Goal: Check status: Check status

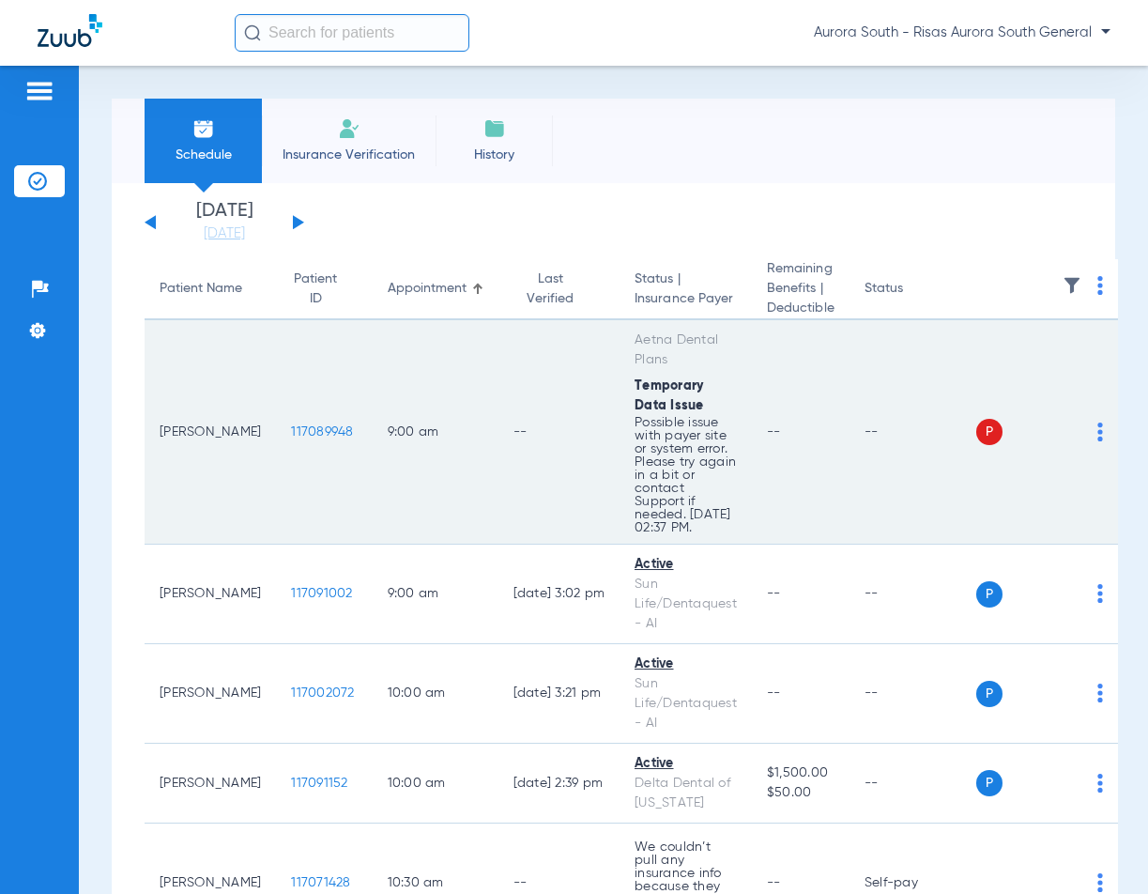
click at [291, 433] on span "117089948" at bounding box center [322, 431] width 62 height 13
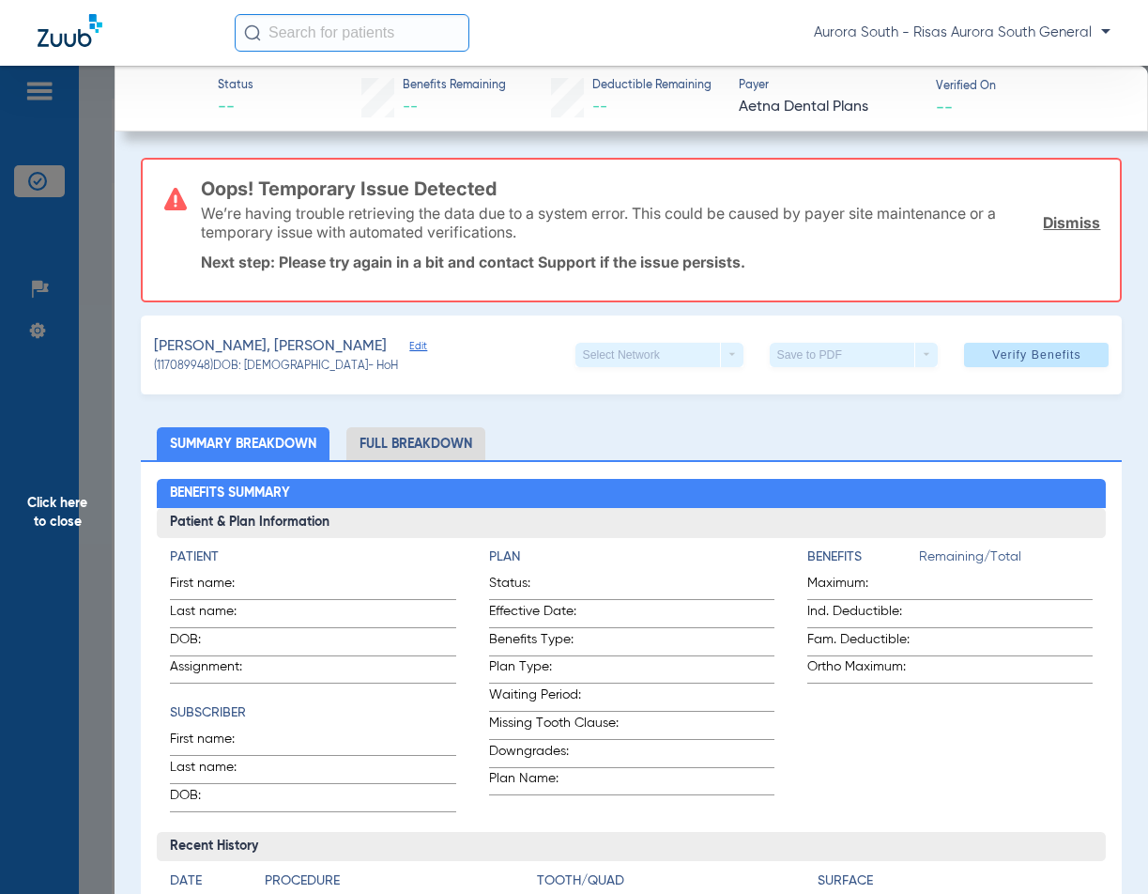
click at [453, 440] on li "Full Breakdown" at bounding box center [415, 443] width 139 height 33
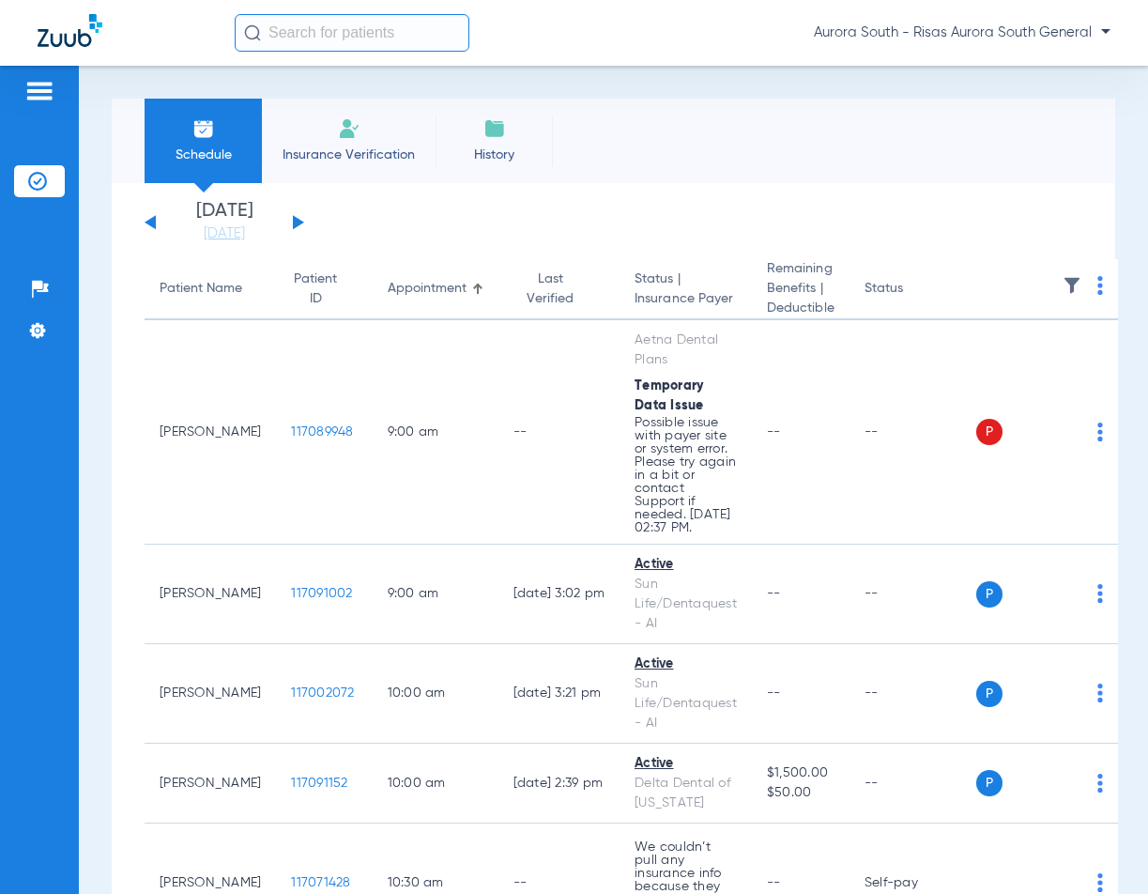
click at [304, 222] on app-single-date-navigator "Saturday 06-07-2025 Sunday 06-08-2025 Monday 06-09-2025 Tuesday 06-10-2025 Wedn…" at bounding box center [614, 222] width 938 height 41
click at [294, 223] on button at bounding box center [298, 222] width 11 height 14
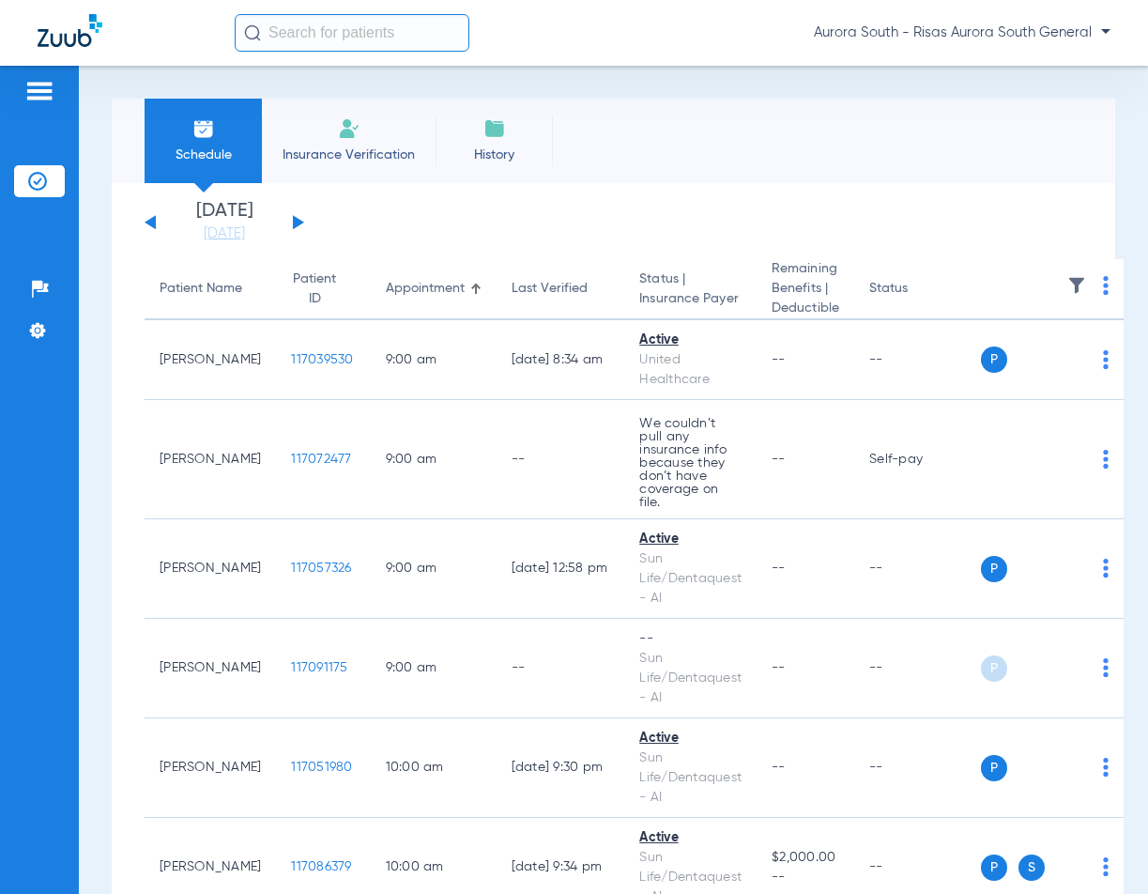
click at [297, 222] on button at bounding box center [298, 222] width 11 height 14
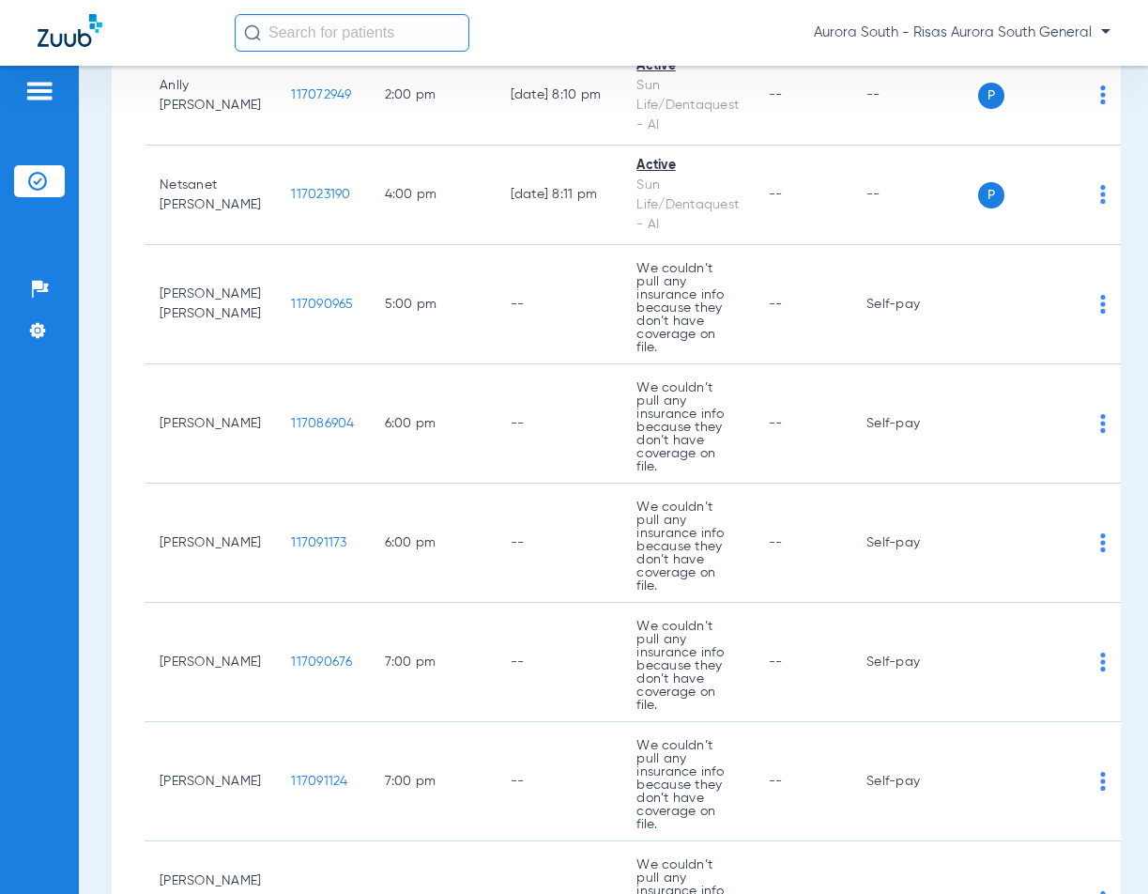
scroll to position [1668, 0]
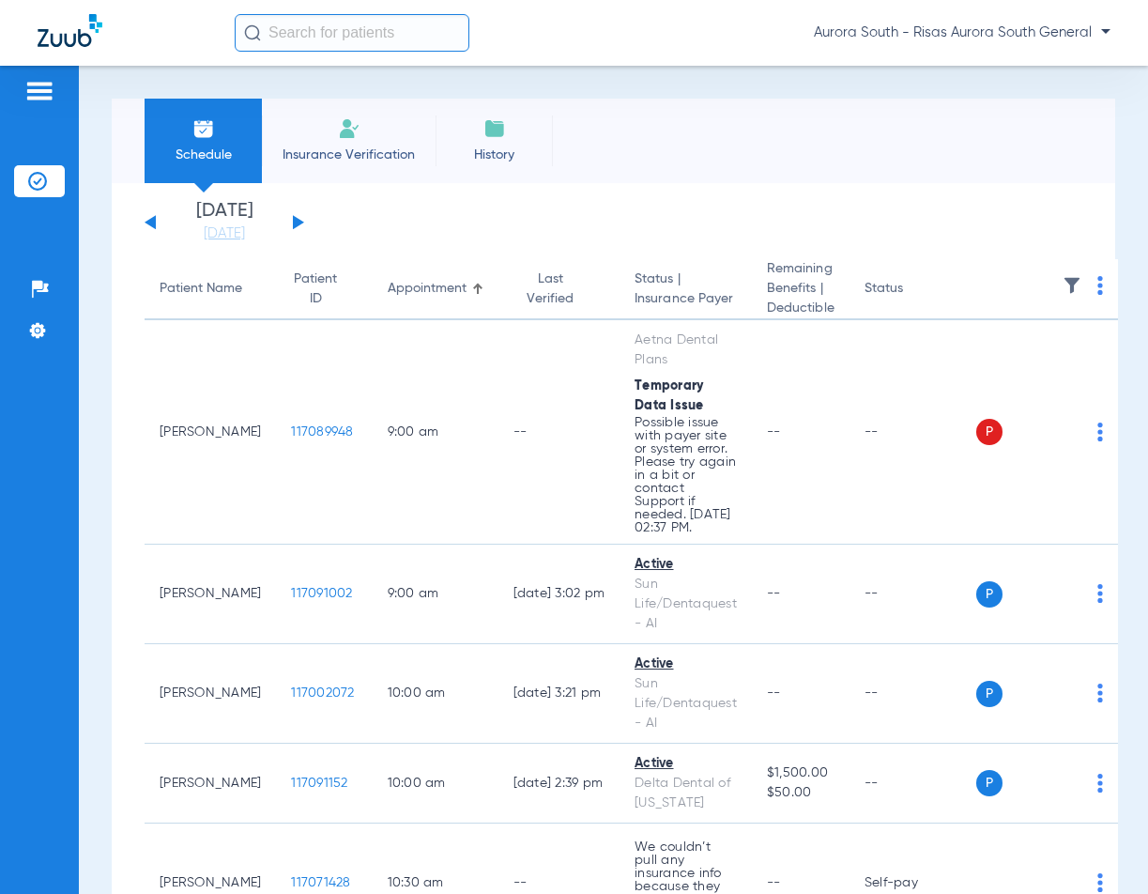
click at [294, 222] on button at bounding box center [298, 222] width 11 height 14
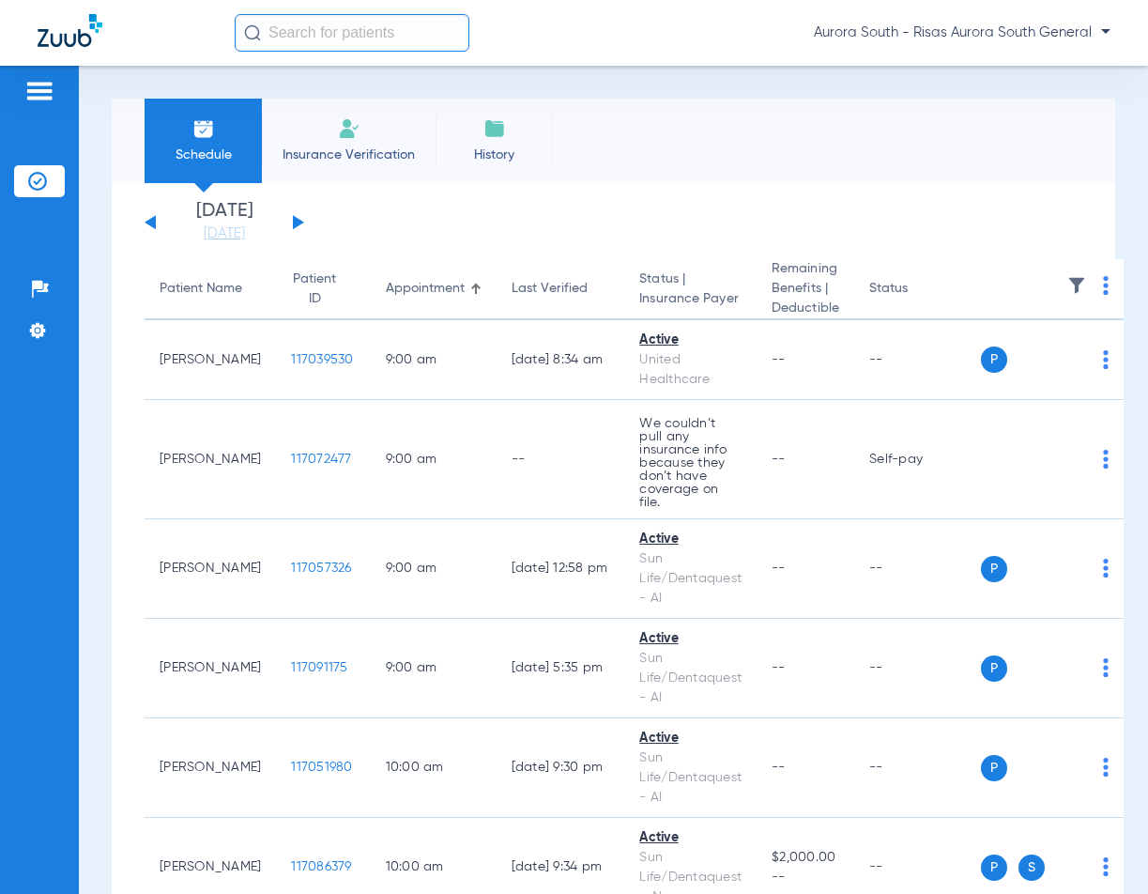
click at [152, 233] on div "[DATE] [DATE] [DATE] [DATE] [DATE] [DATE] [DATE] [DATE] [DATE] [DATE] [DATE] [D…" at bounding box center [225, 222] width 160 height 41
click at [151, 223] on button at bounding box center [150, 222] width 11 height 14
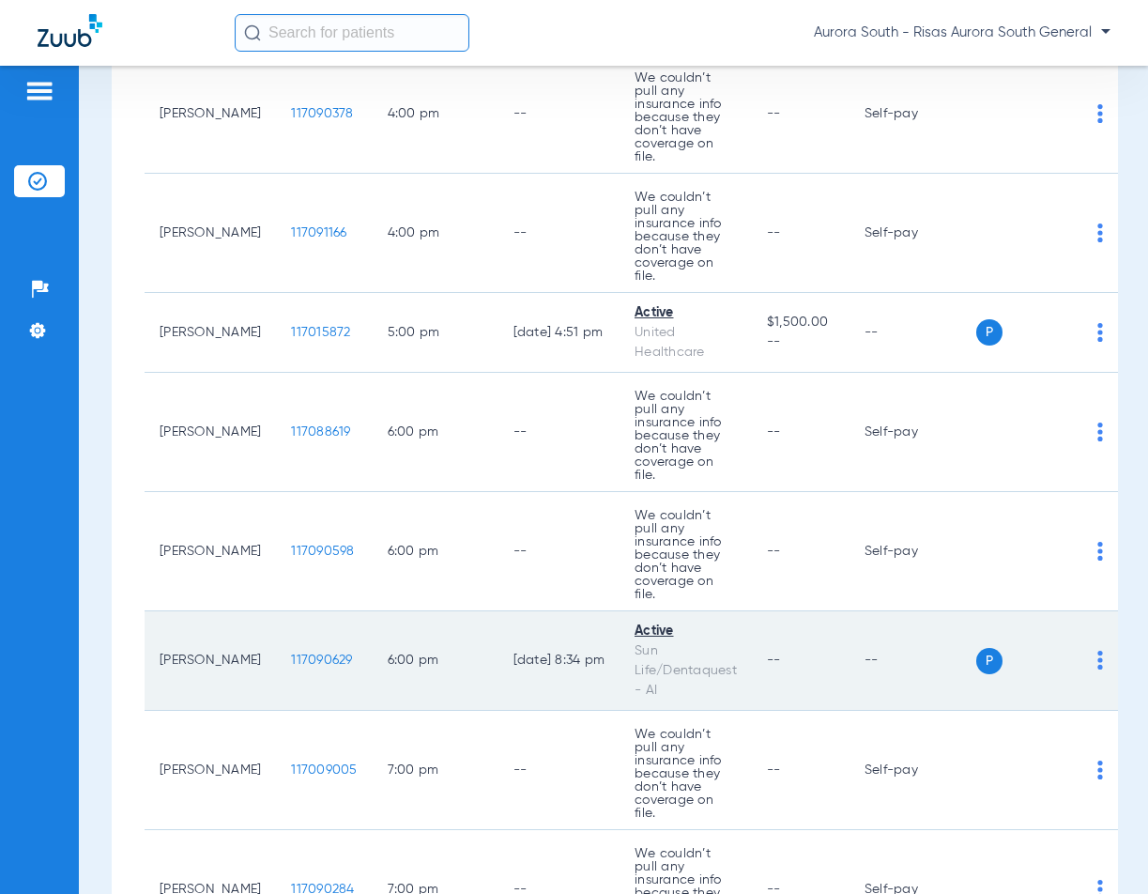
scroll to position [1918, 0]
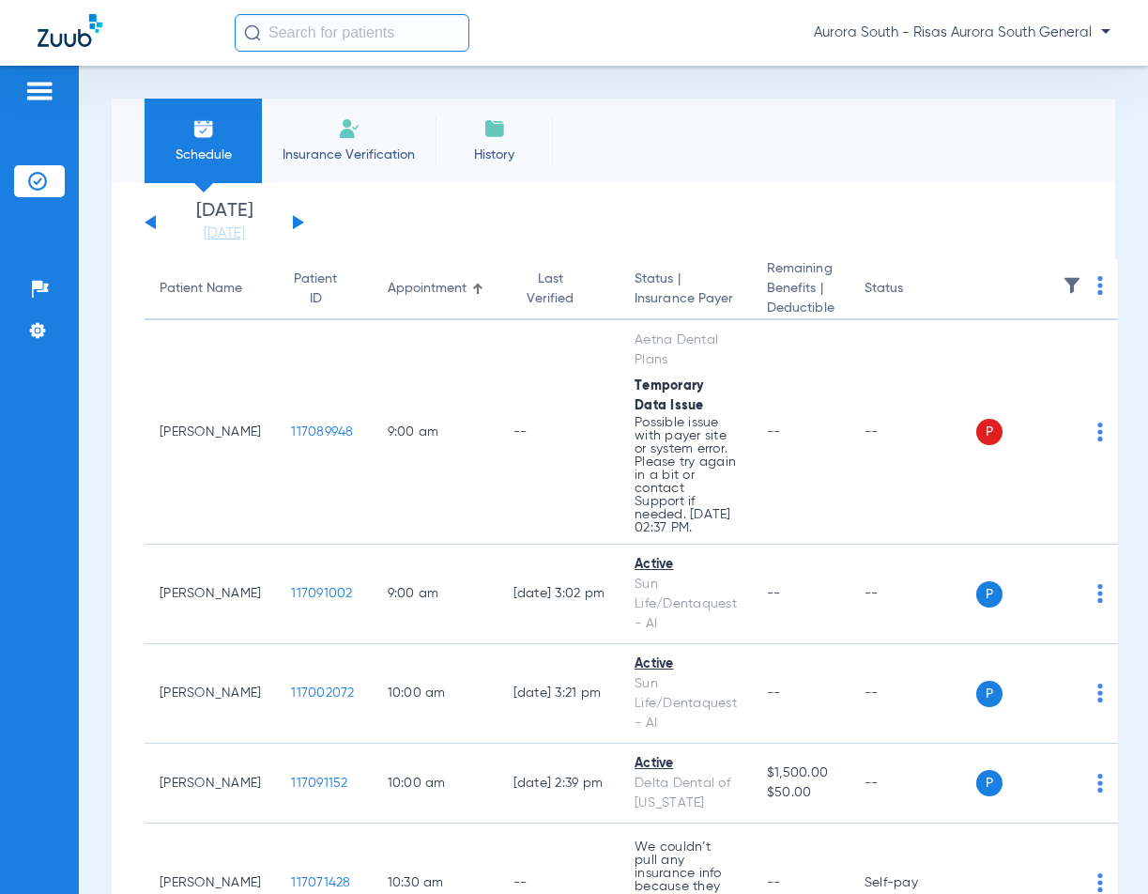
click at [291, 225] on div "[DATE] [DATE] [DATE] [DATE] [DATE] [DATE] [DATE] [DATE] [DATE] [DATE] [DATE] [D…" at bounding box center [225, 222] width 160 height 41
click at [298, 219] on button at bounding box center [298, 222] width 11 height 14
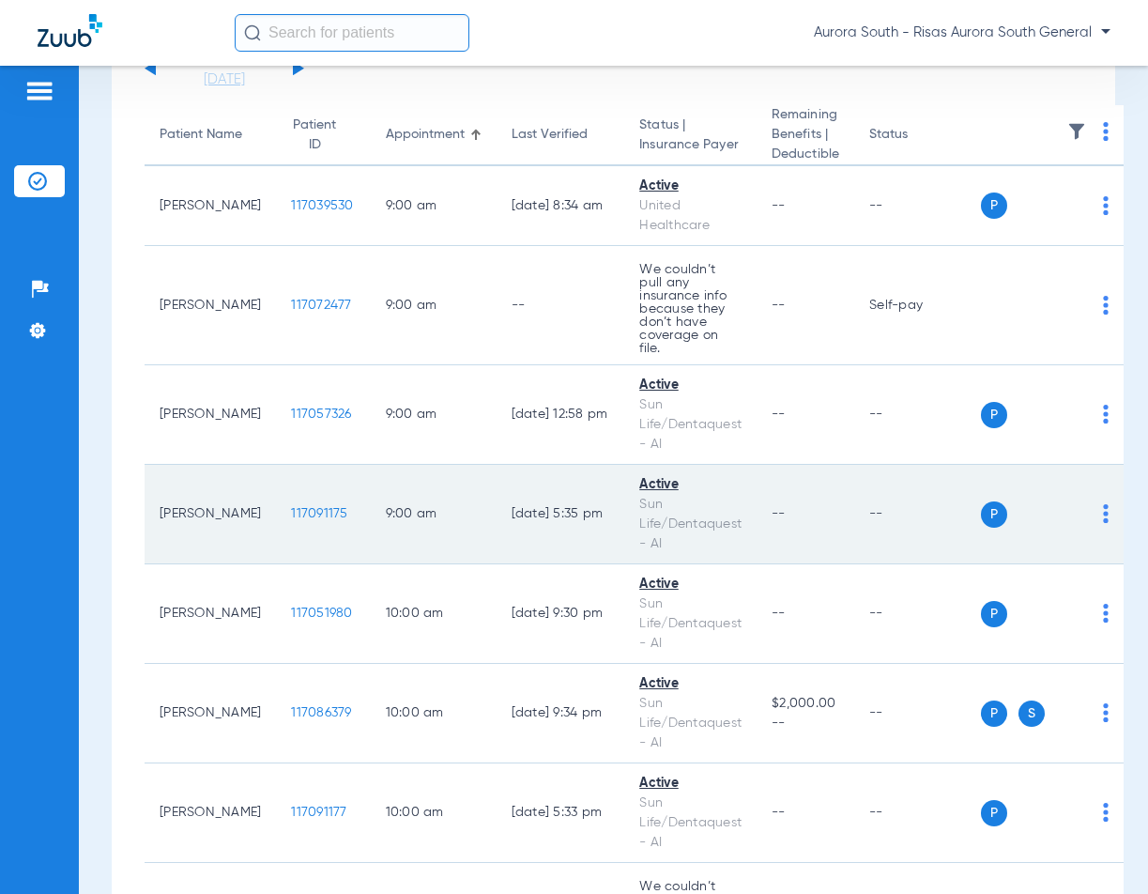
scroll to position [188, 0]
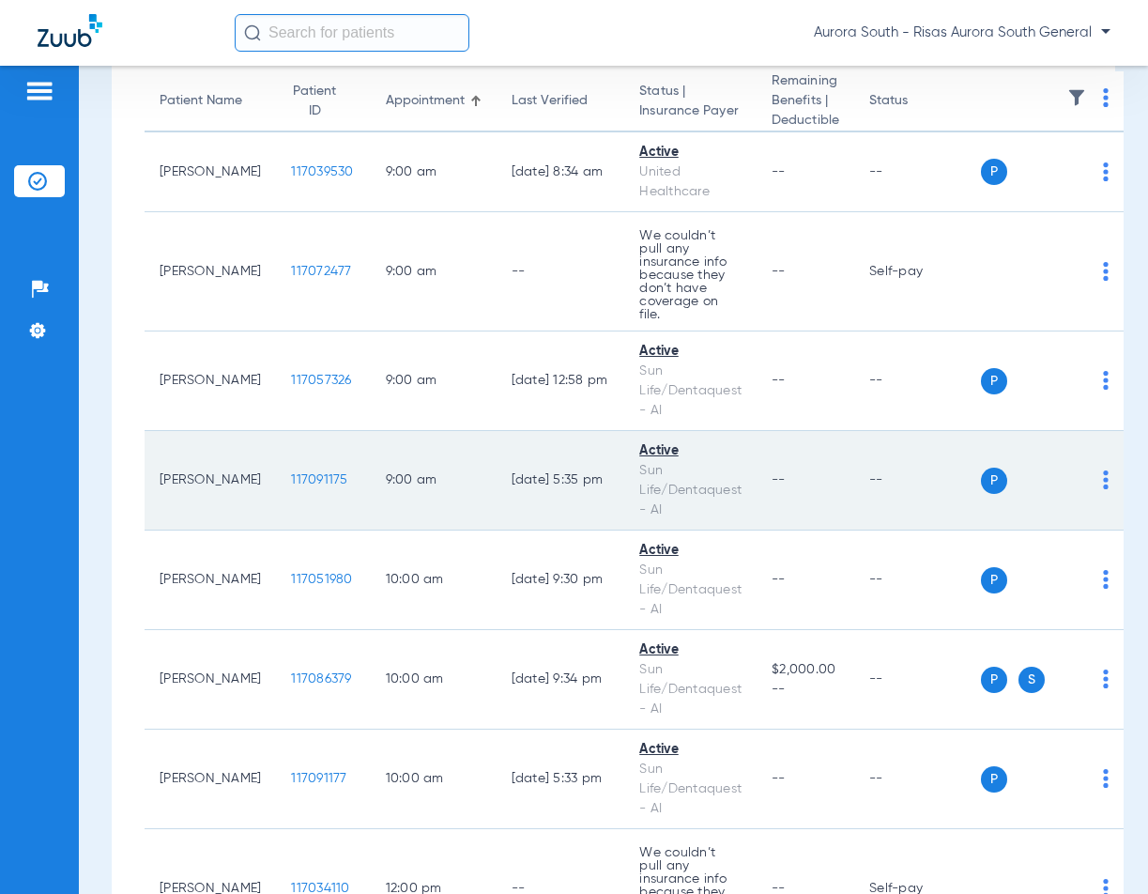
click at [296, 473] on span "117091175" at bounding box center [319, 479] width 56 height 13
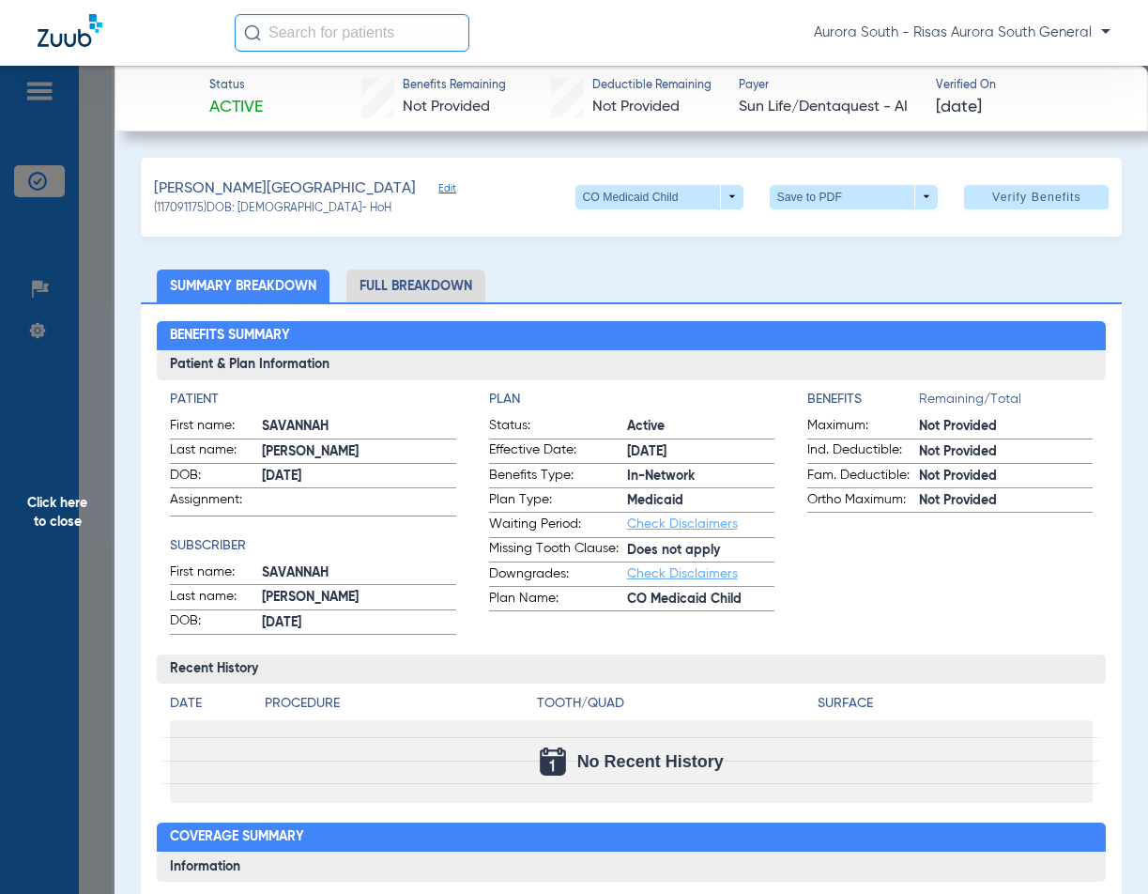
click at [400, 288] on li "Full Breakdown" at bounding box center [415, 285] width 139 height 33
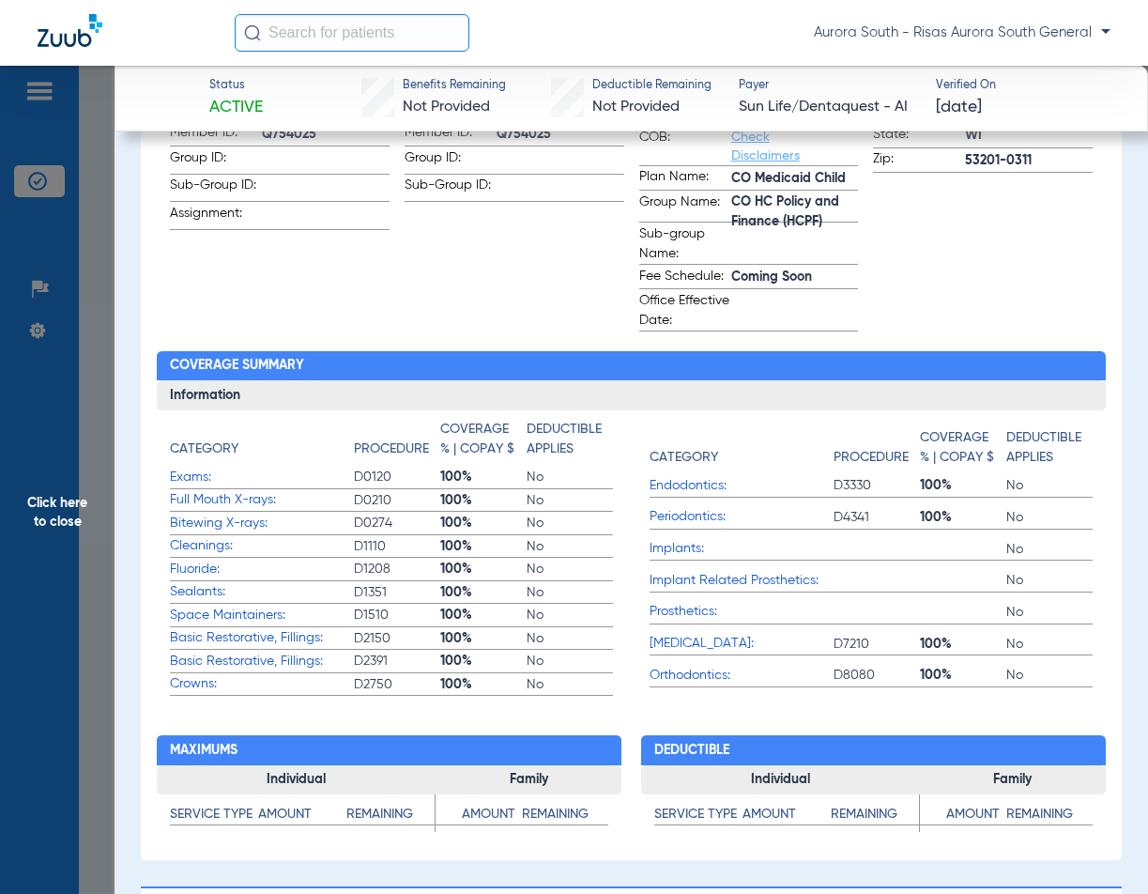
scroll to position [563, 0]
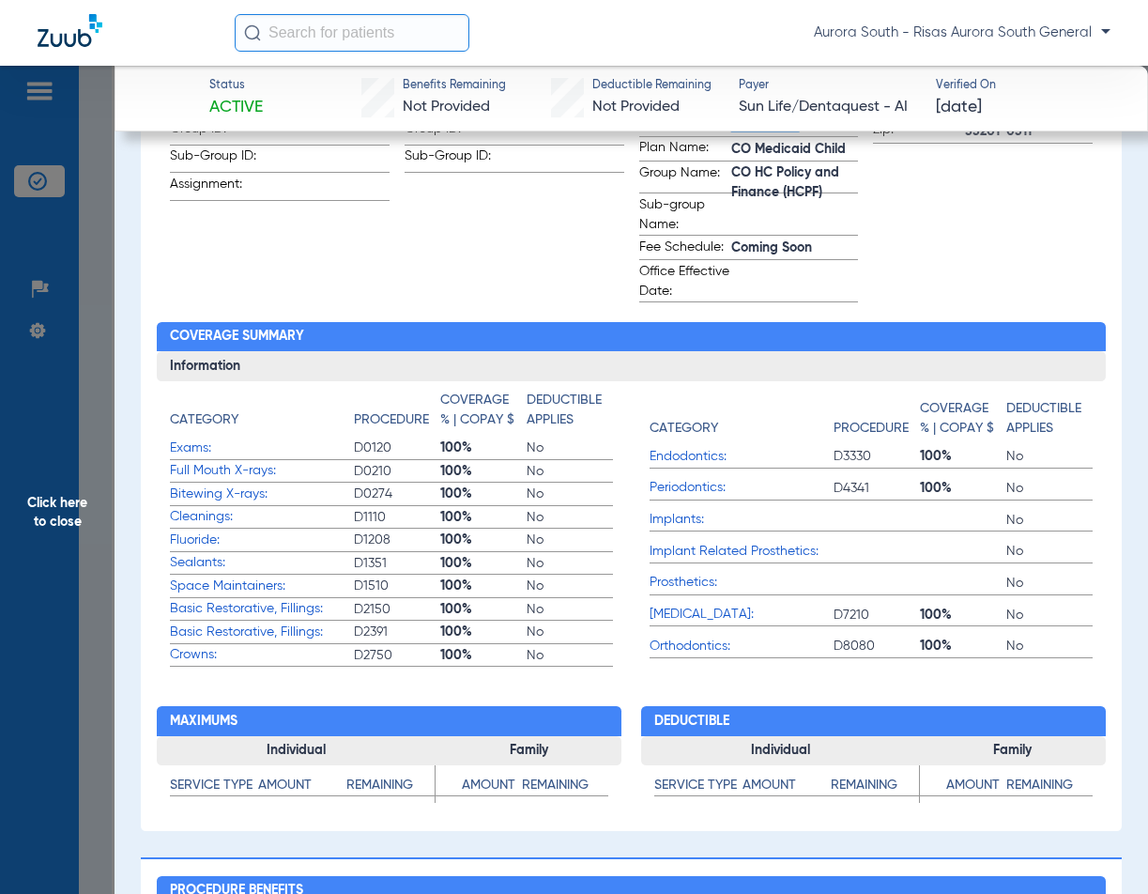
click at [69, 497] on span "Click here to close" at bounding box center [57, 513] width 115 height 894
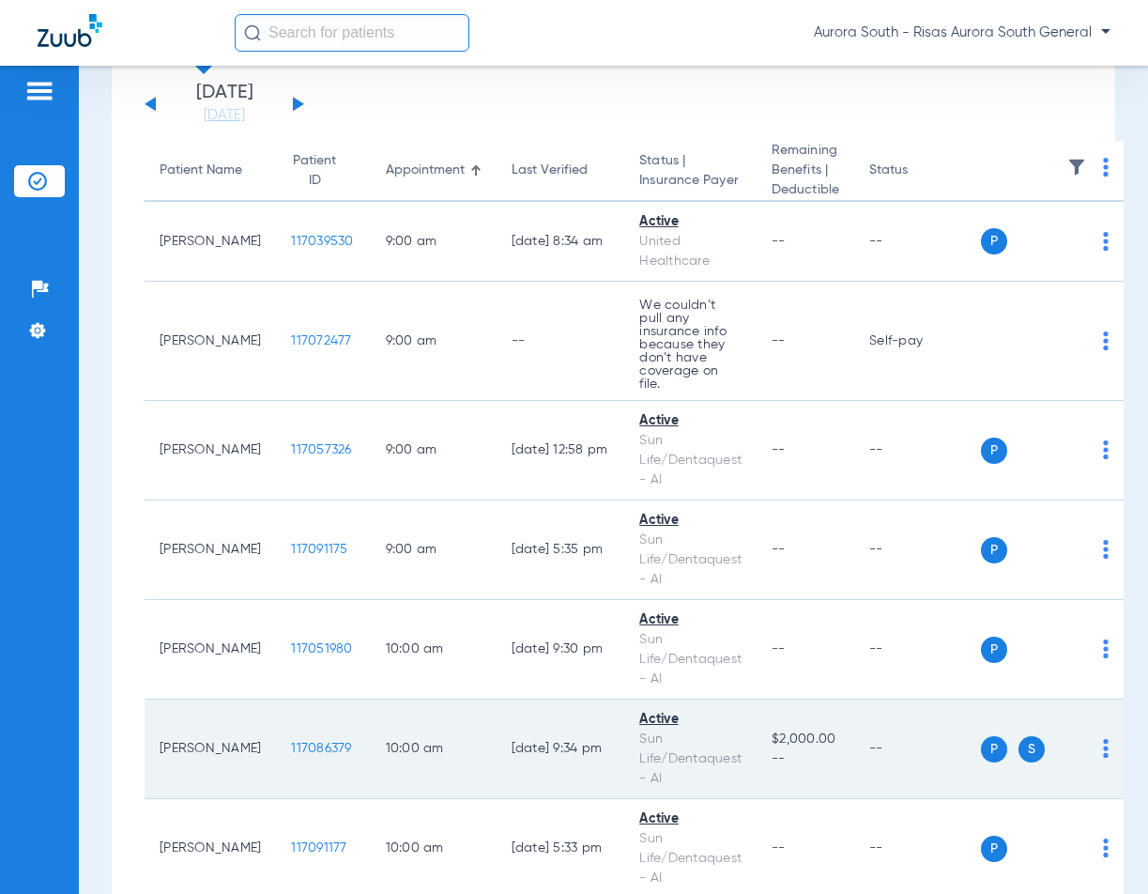
scroll to position [375, 0]
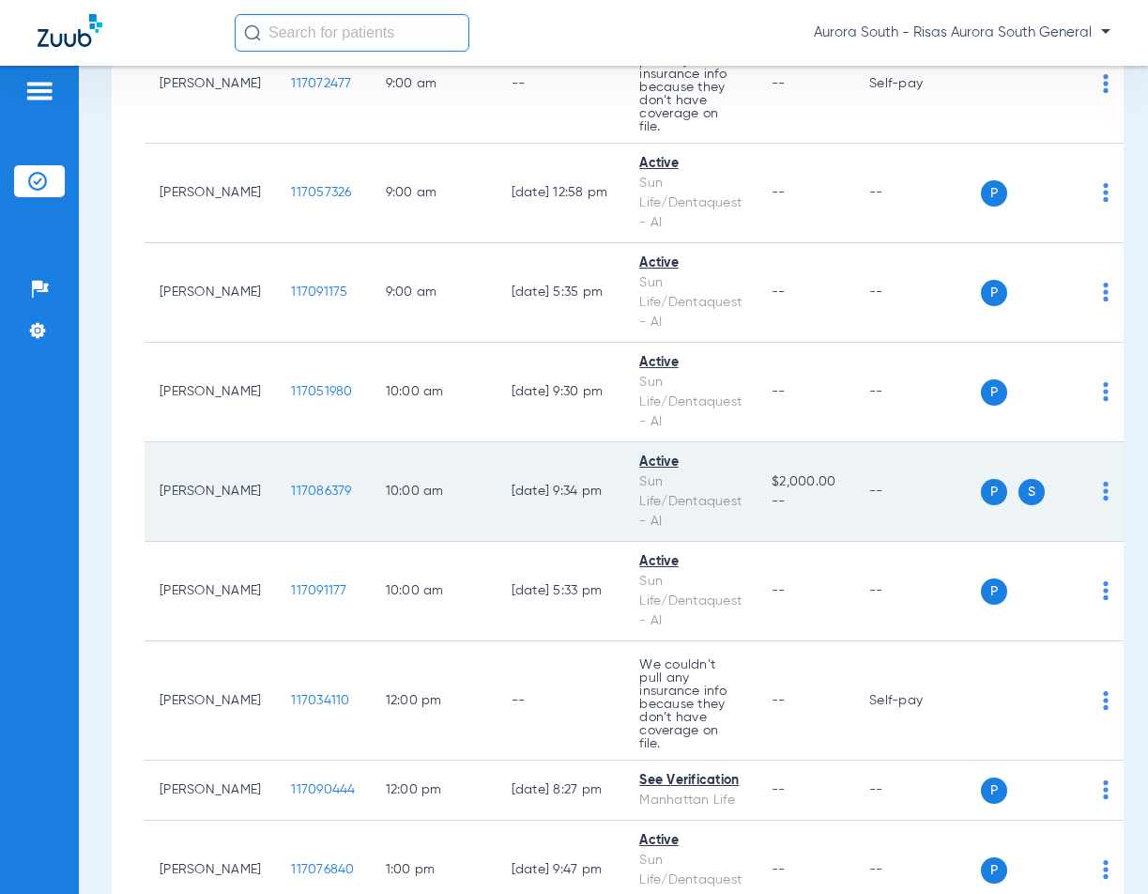
click at [291, 484] on span "117086379" at bounding box center [321, 490] width 60 height 13
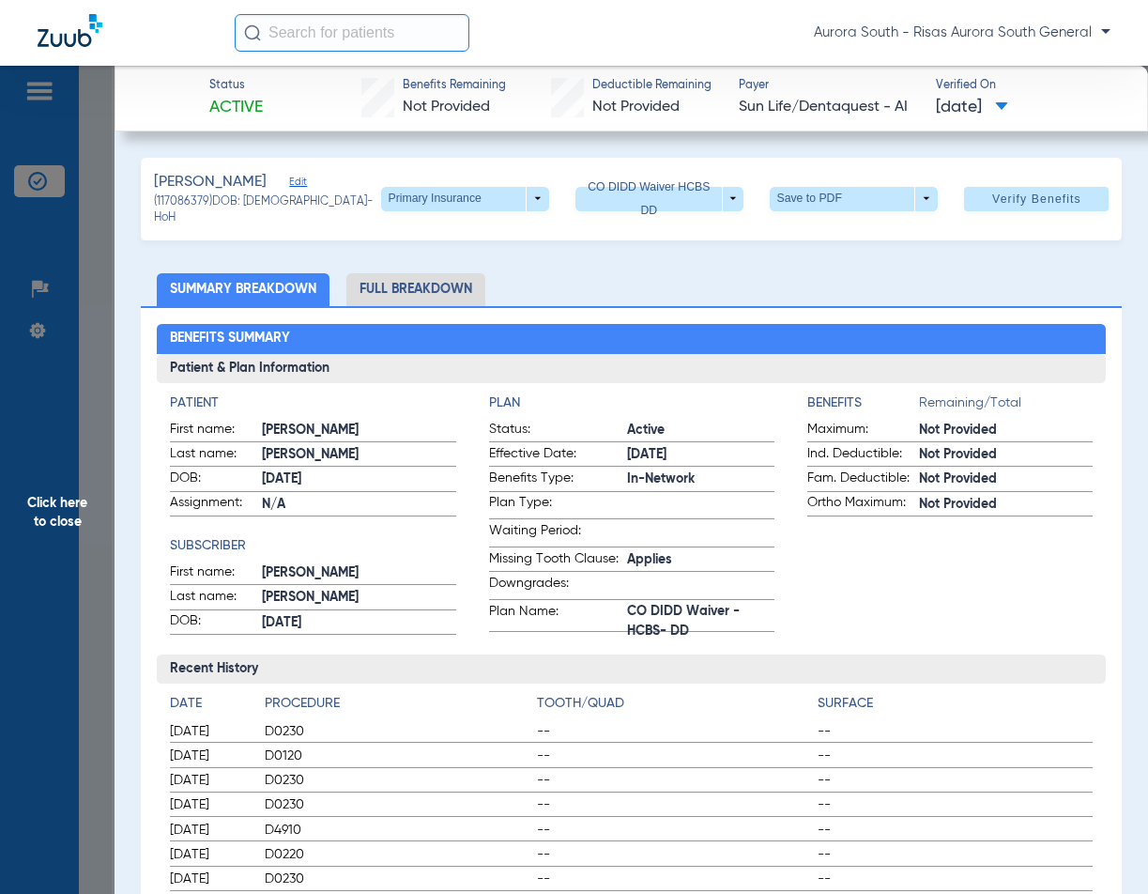
click at [390, 289] on li "Full Breakdown" at bounding box center [415, 289] width 139 height 33
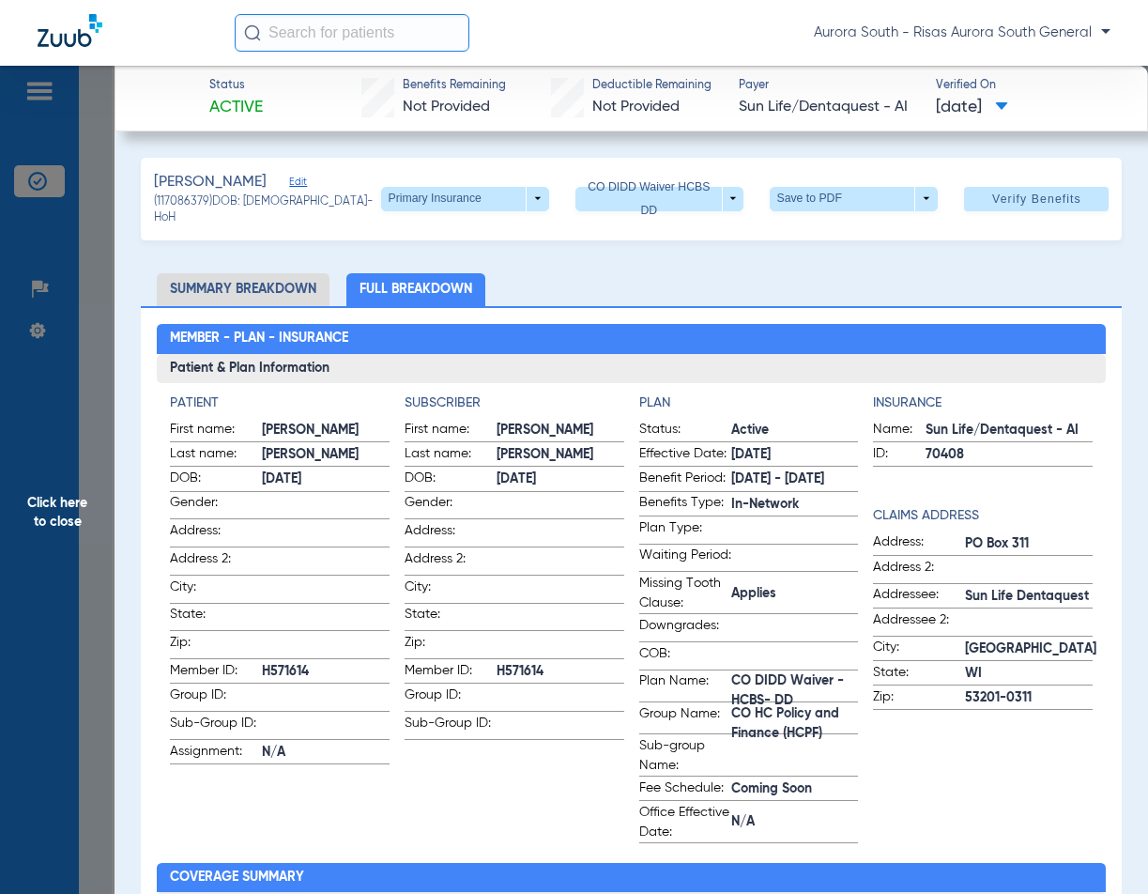
click at [68, 517] on span "Click here to close" at bounding box center [57, 513] width 115 height 894
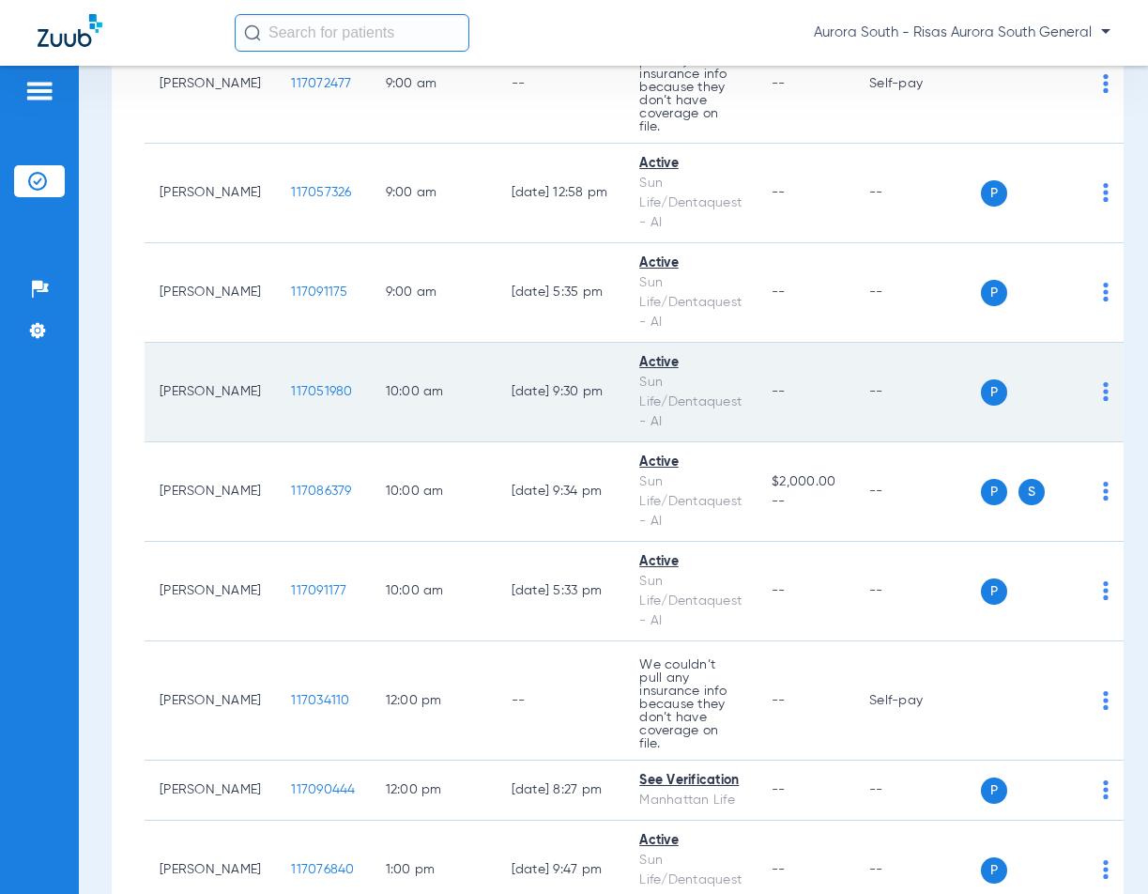
scroll to position [0, 0]
